Goal: Information Seeking & Learning: Learn about a topic

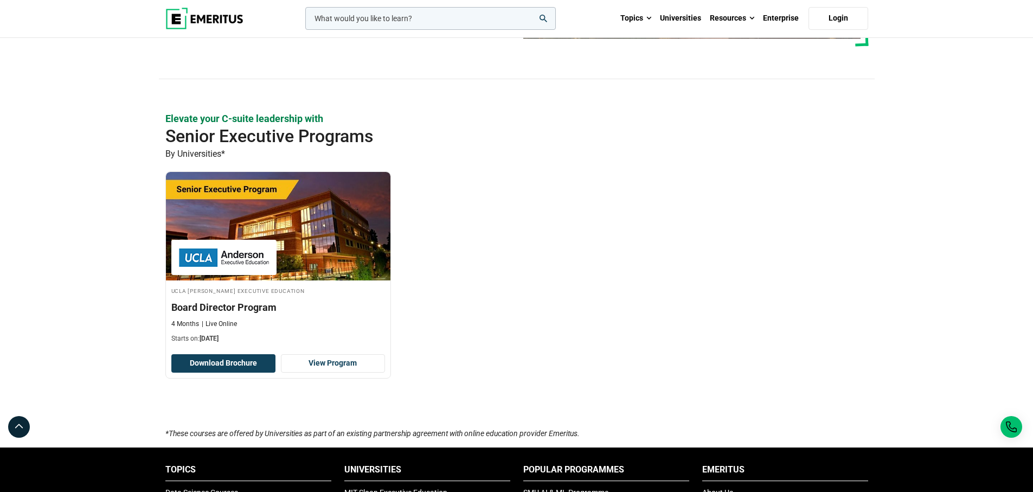
scroll to position [233, 0]
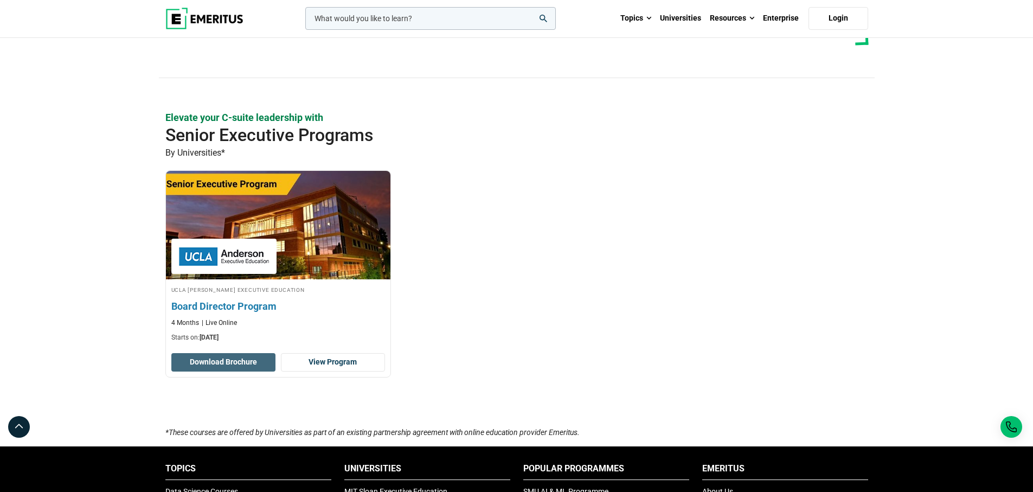
click at [250, 356] on button "Download Brochure" at bounding box center [223, 362] width 104 height 18
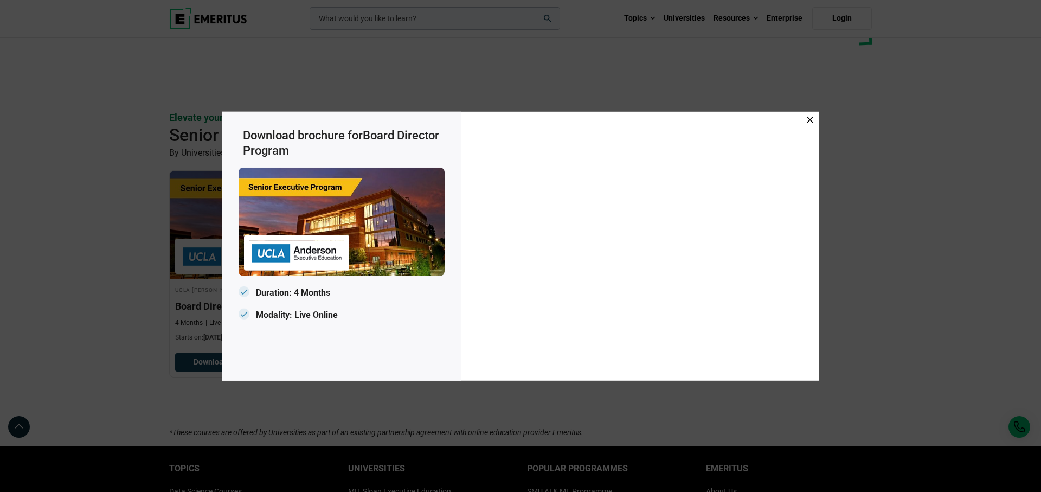
click at [808, 120] on icon at bounding box center [810, 119] width 7 height 7
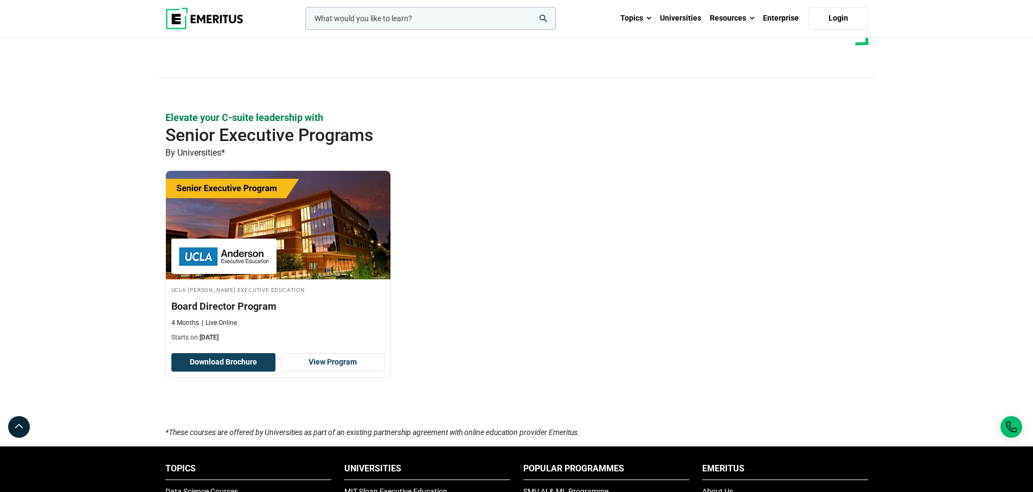
scroll to position [0, 0]
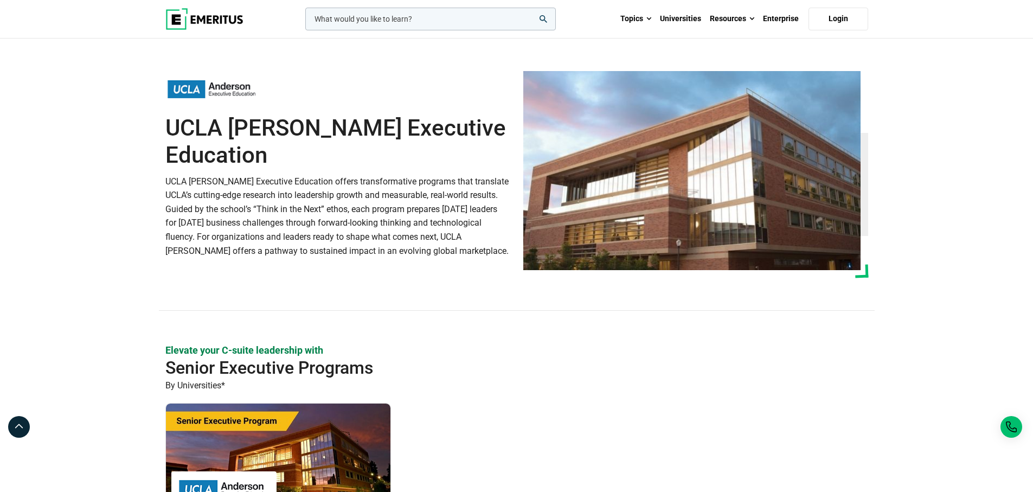
click at [214, 14] on img at bounding box center [204, 19] width 78 height 22
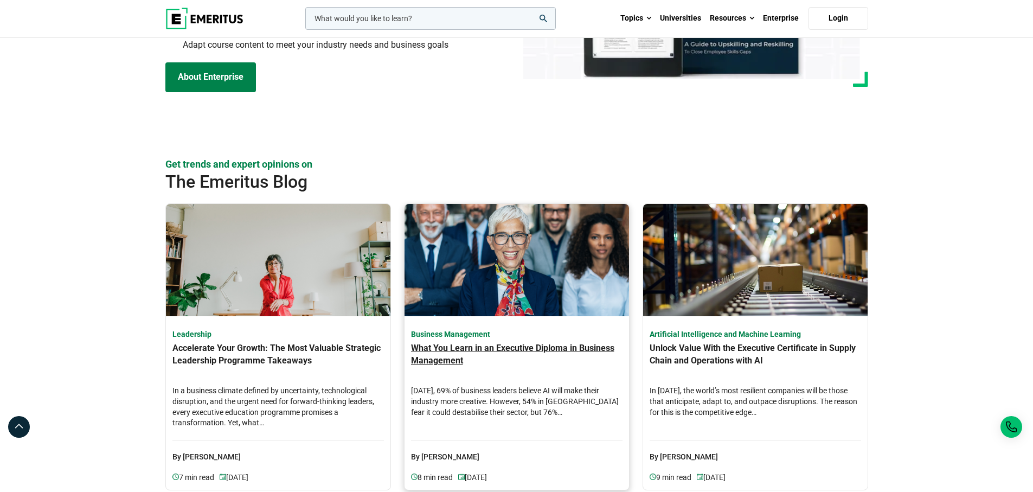
scroll to position [3243, 0]
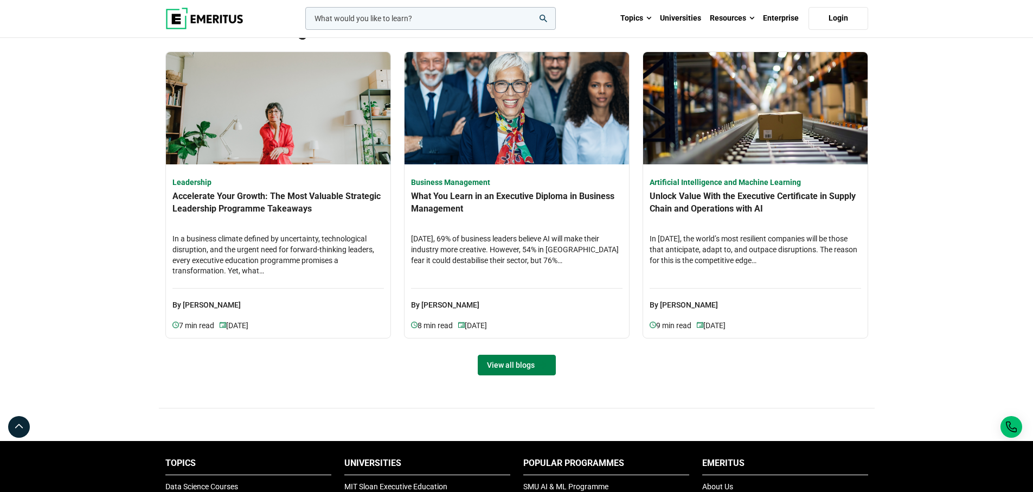
click at [512, 368] on link "View all blogs" at bounding box center [517, 365] width 78 height 21
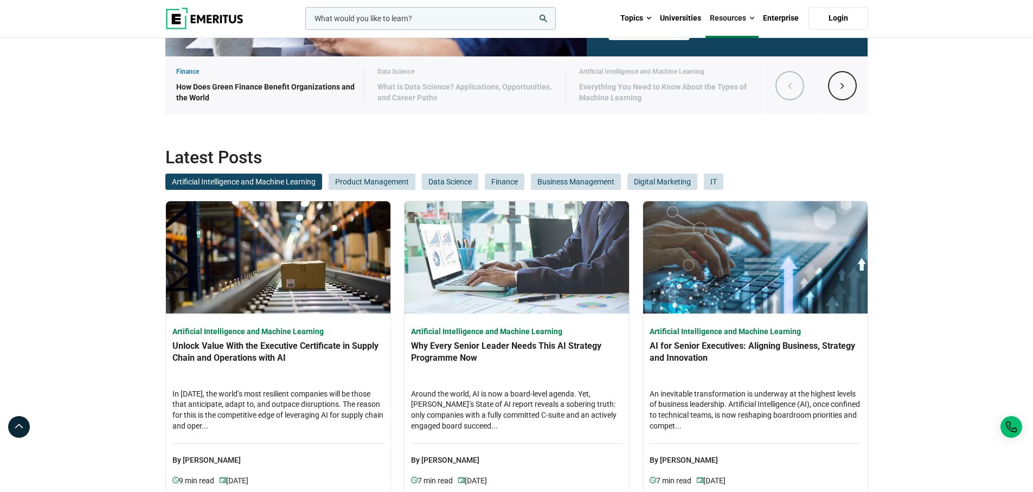
scroll to position [372, 0]
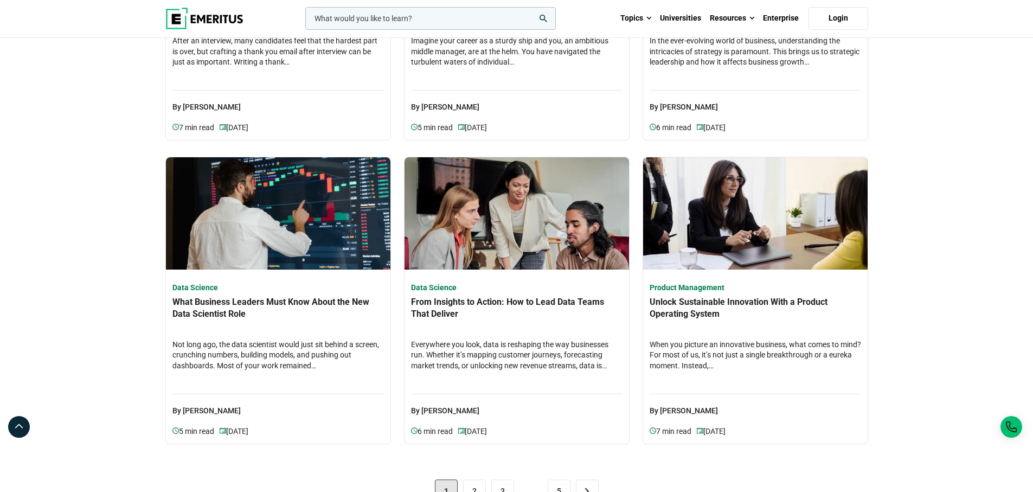
scroll to position [2176, 0]
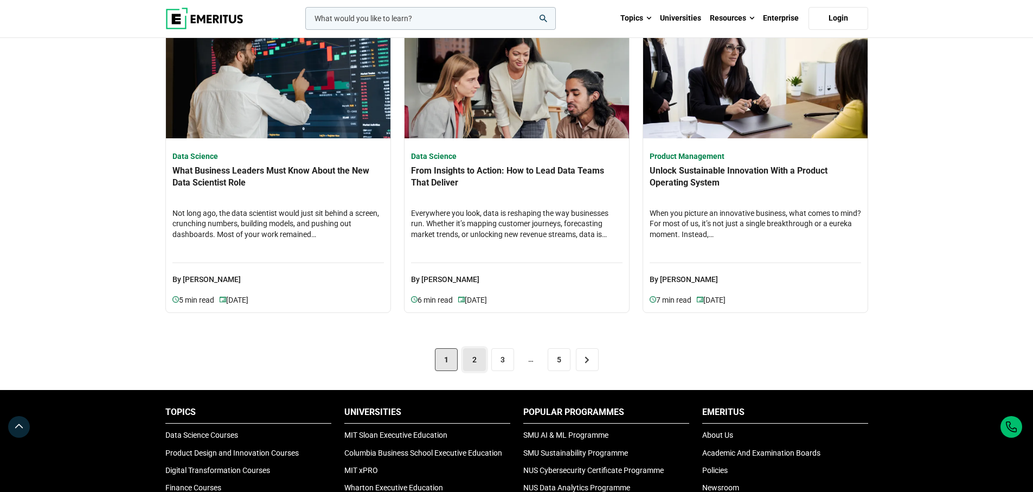
click at [477, 362] on link "2" at bounding box center [474, 359] width 23 height 23
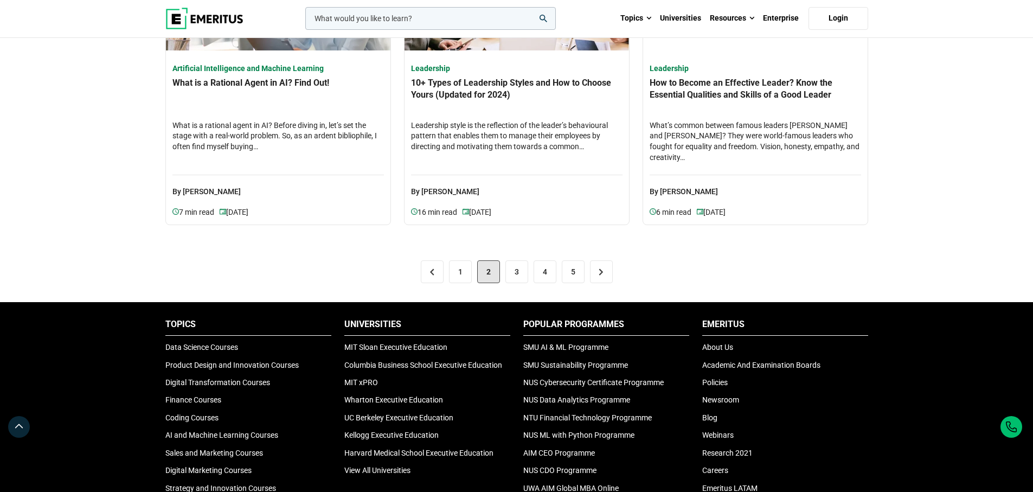
scroll to position [2245, 0]
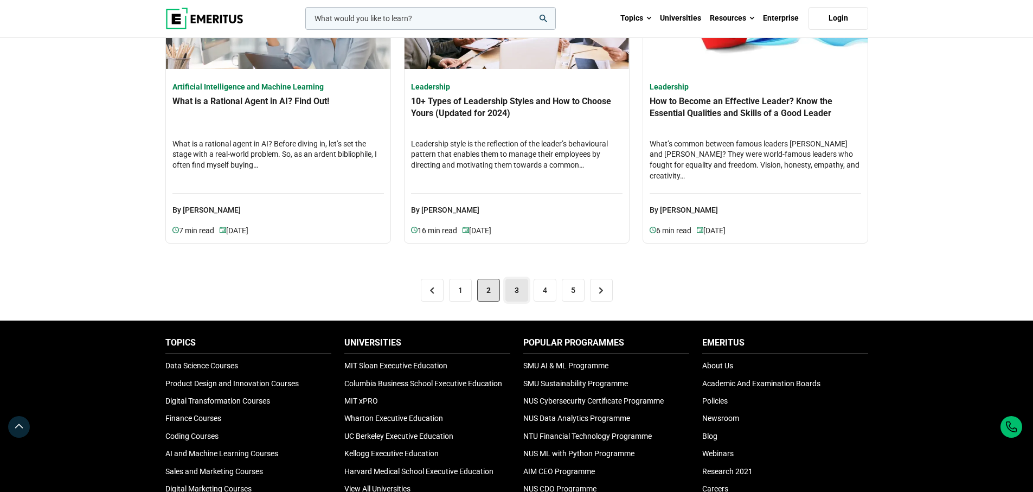
click at [515, 291] on link "3" at bounding box center [516, 290] width 23 height 23
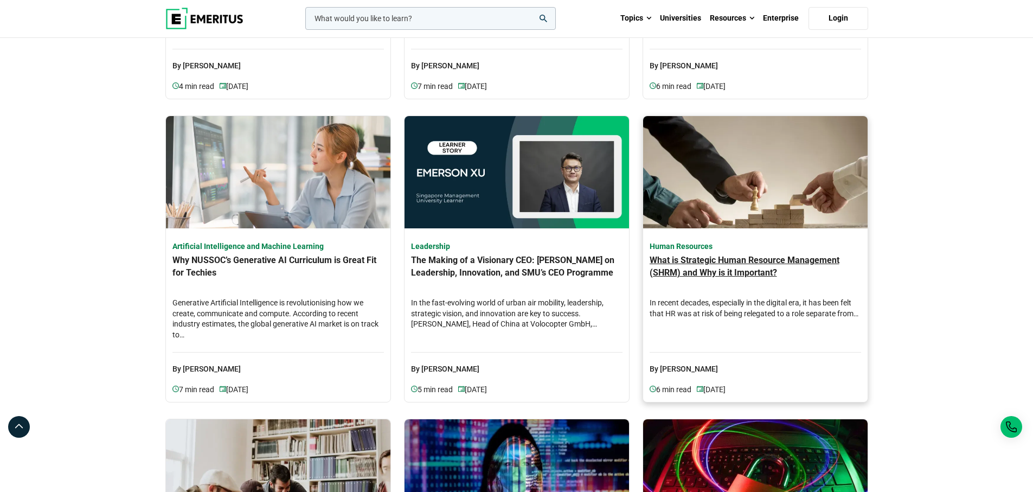
scroll to position [2135, 0]
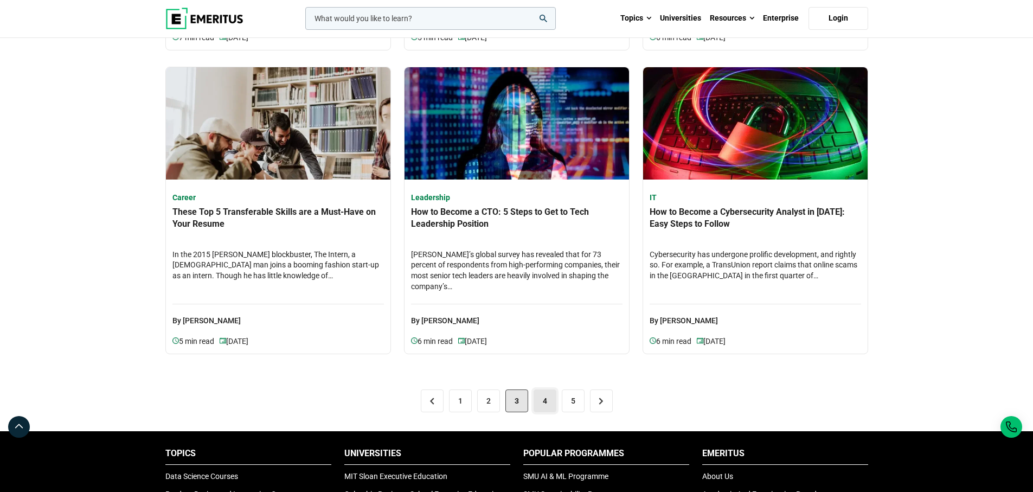
click at [541, 401] on link "4" at bounding box center [544, 400] width 23 height 23
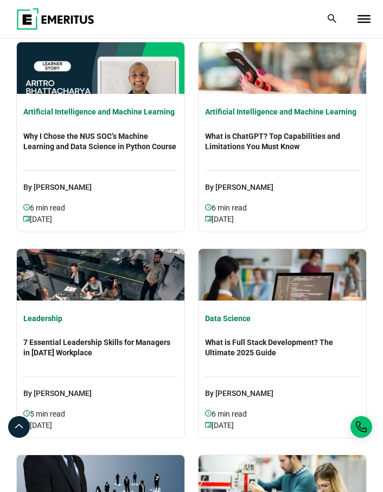
scroll to position [2361, 0]
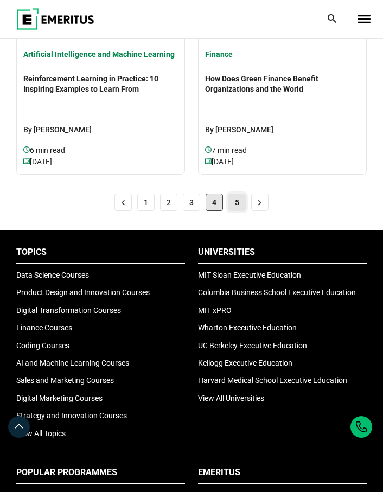
click at [238, 197] on link "5" at bounding box center [236, 202] width 17 height 17
